Goal: Task Accomplishment & Management: Use online tool/utility

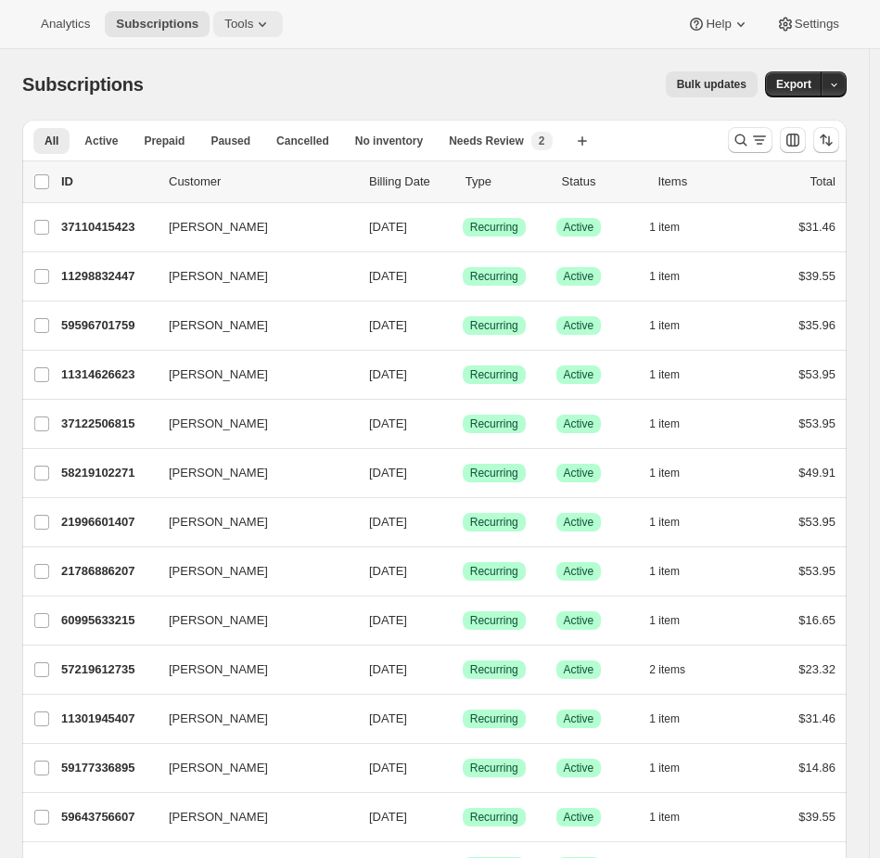
click at [261, 34] on button "Tools" at bounding box center [248, 24] width 70 height 26
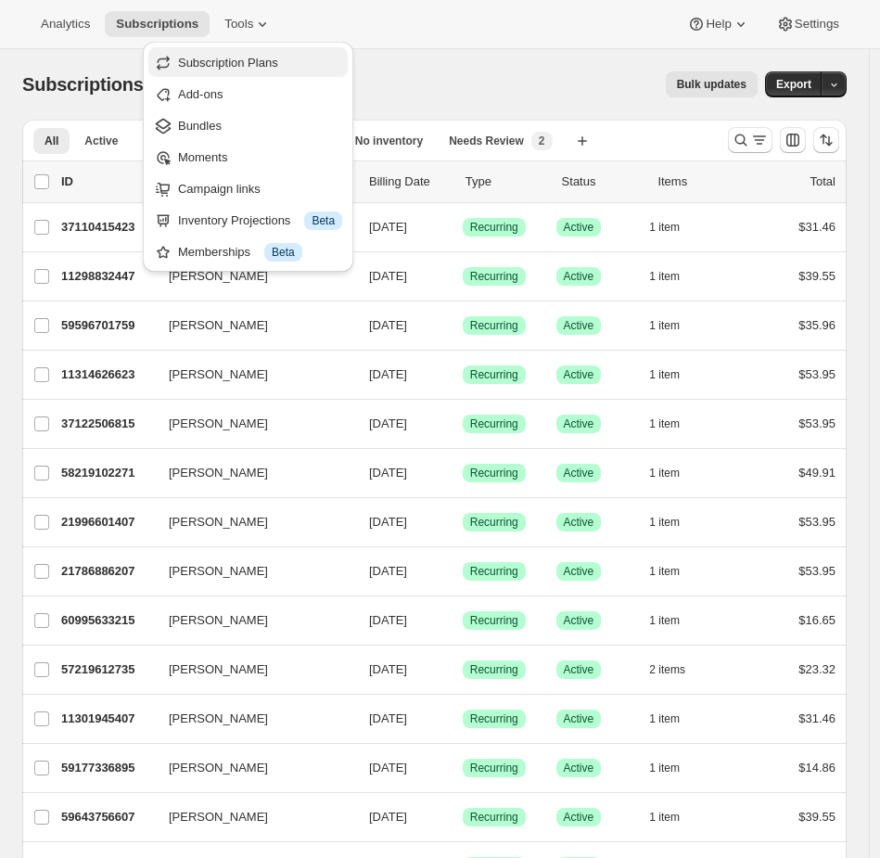
click at [231, 63] on span "Subscription Plans" at bounding box center [228, 63] width 100 height 14
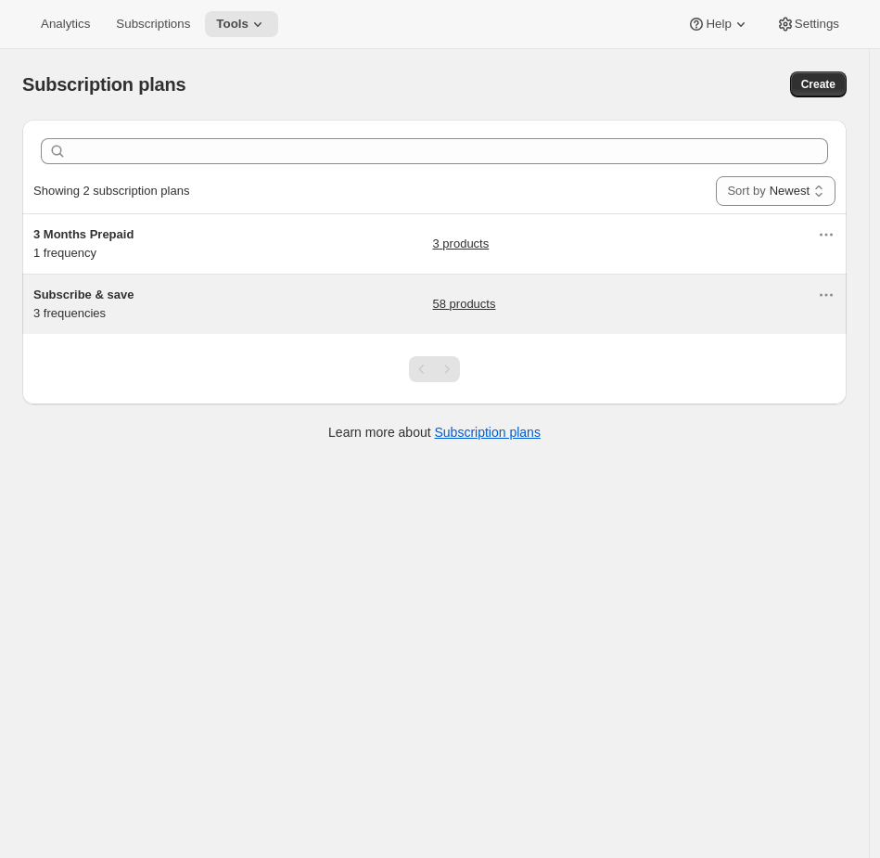
click at [209, 301] on h5 "Subscribe & save" at bounding box center [149, 295] width 232 height 19
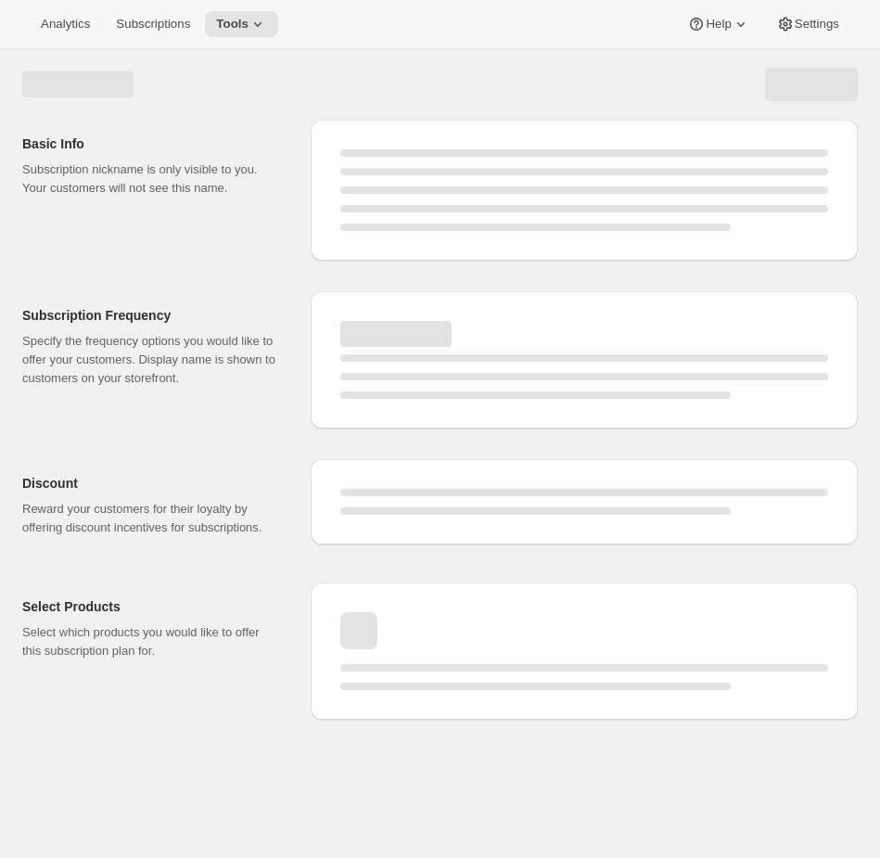
select select "WEEK"
select select "MONTH"
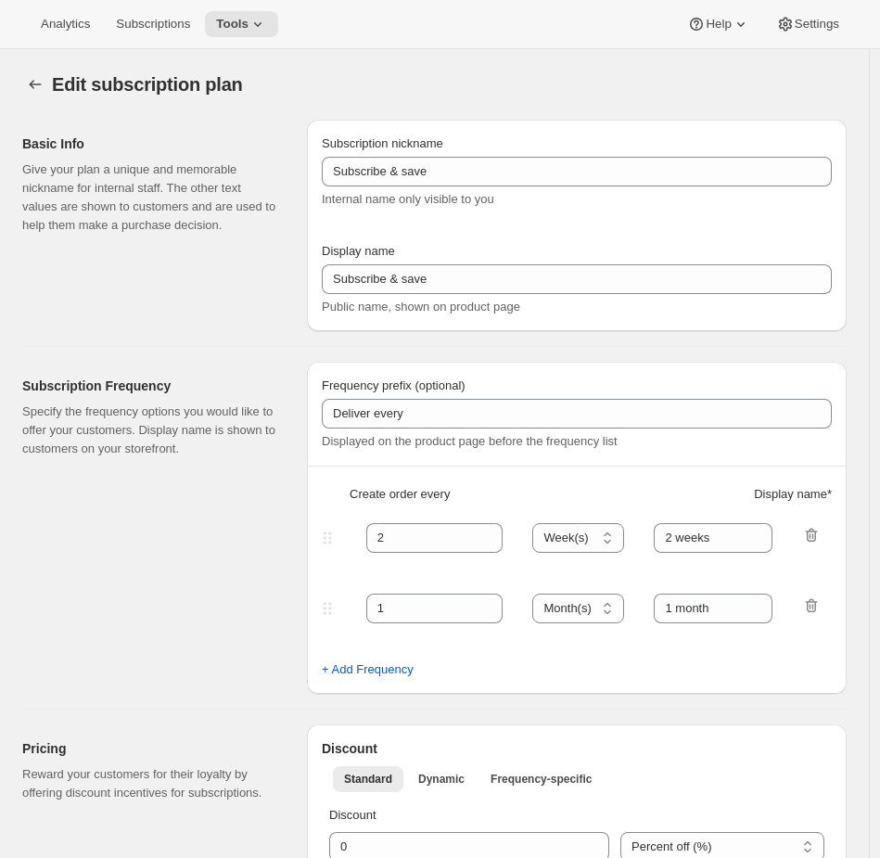
type input "Subscribe & Save 10%"
type input "4"
select select "WEEK"
type input "4 weeks"
type input "10"
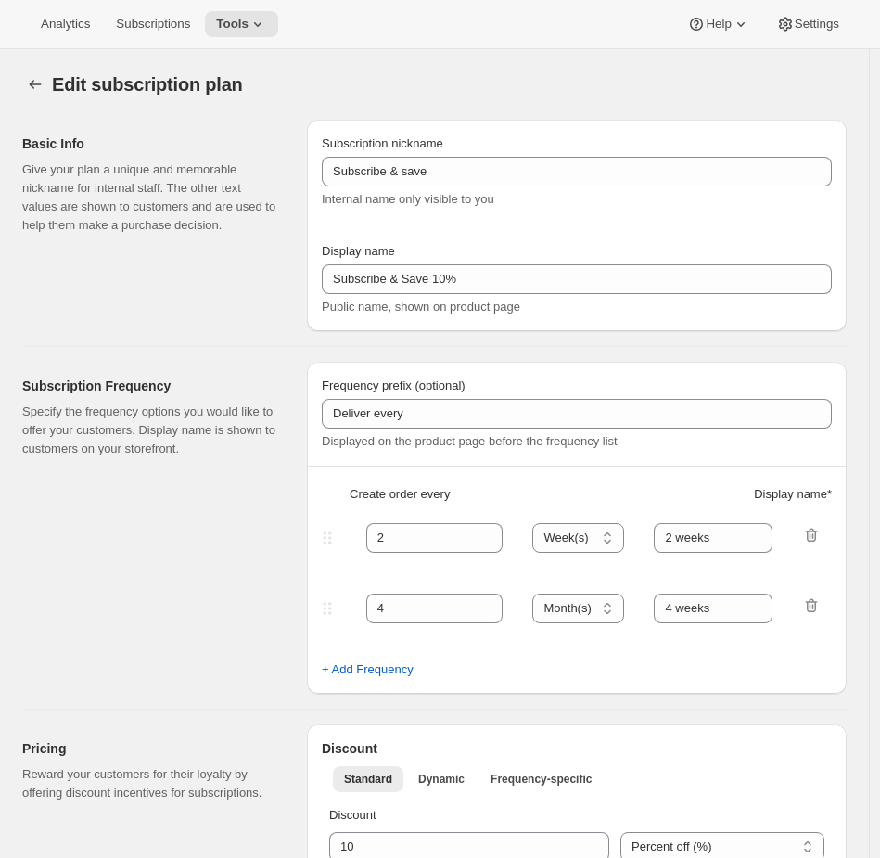
select select "WEEK"
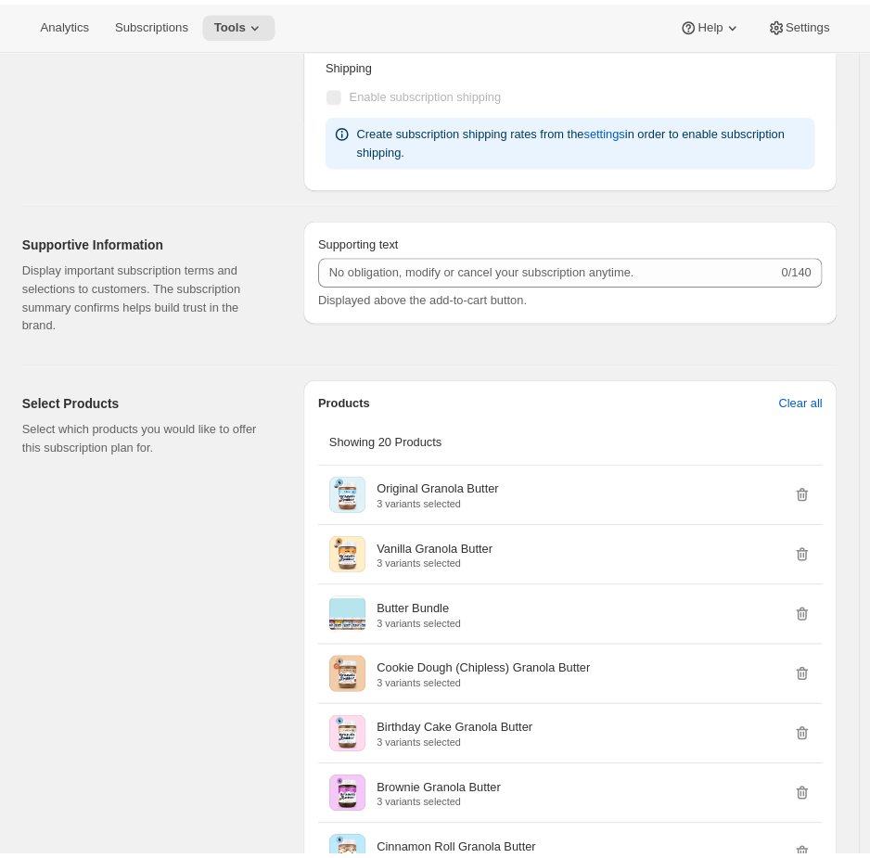
scroll to position [1014, 0]
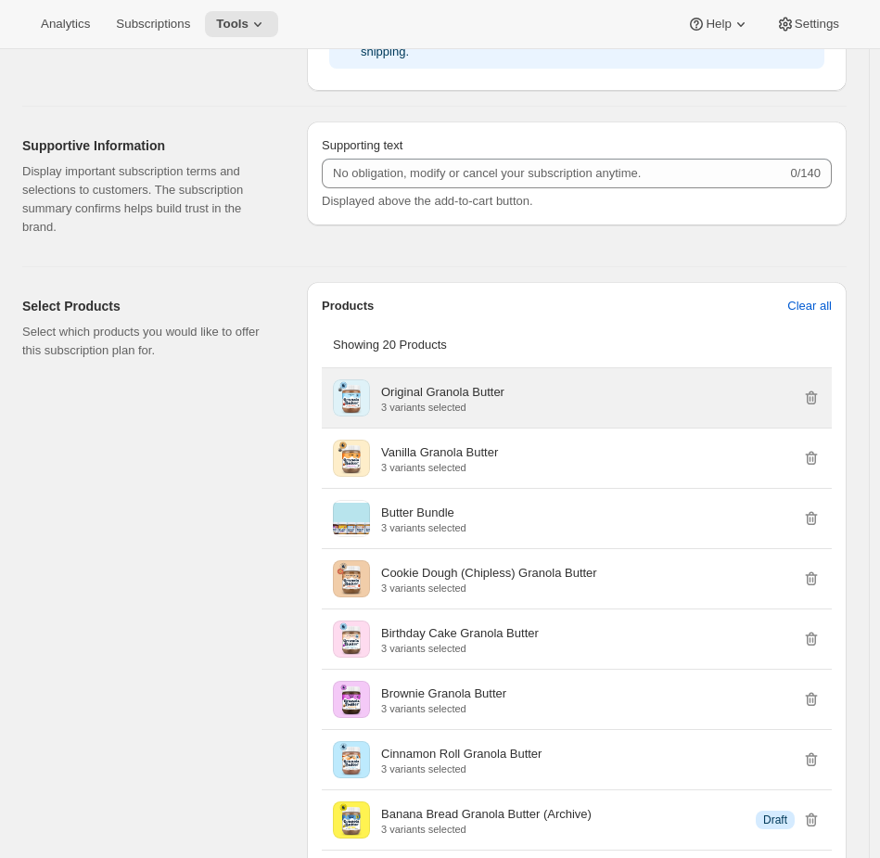
click at [551, 402] on div "Original Granola Butter 3 variants selected" at bounding box center [601, 398] width 440 height 30
drag, startPoint x: 529, startPoint y: 389, endPoint x: 361, endPoint y: 389, distance: 167.9
click at [361, 389] on div "Original Granola Butter 3 variants selected" at bounding box center [577, 397] width 488 height 37
copy div "Original Granola Butter"
